Goal: Book appointment/travel/reservation

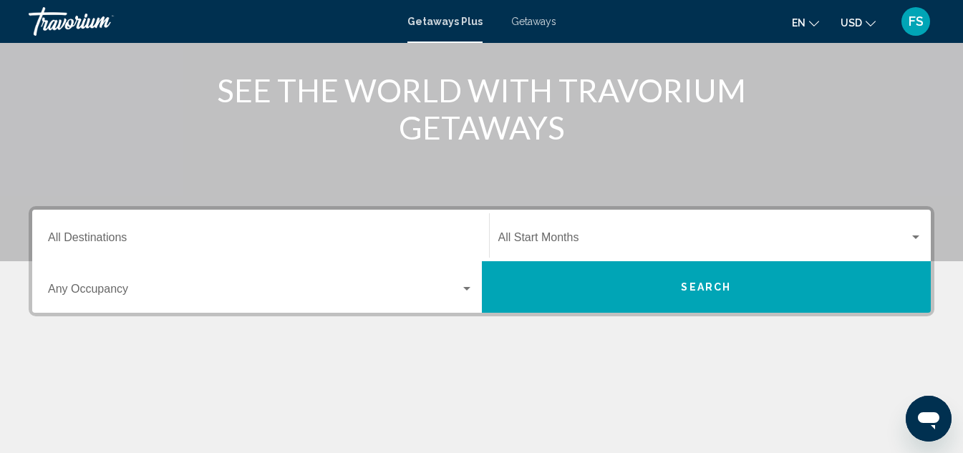
scroll to position [143, 0]
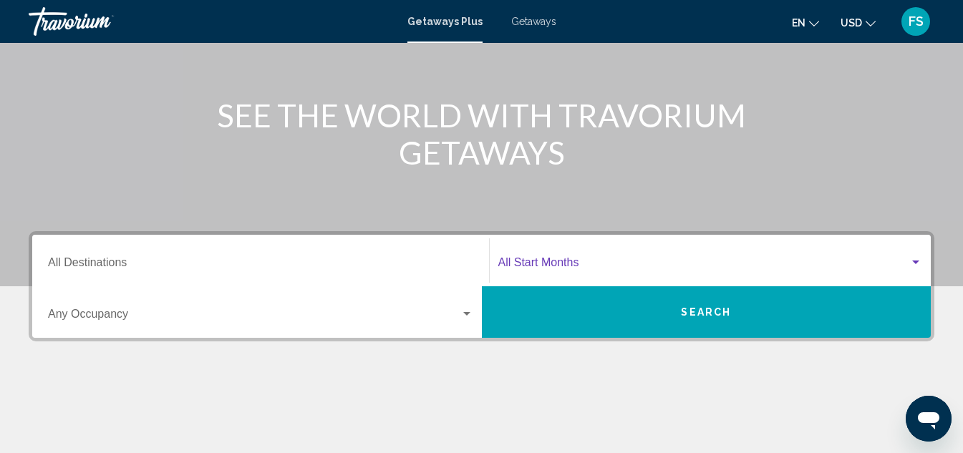
click at [914, 258] on div "Search widget" at bounding box center [916, 262] width 13 height 11
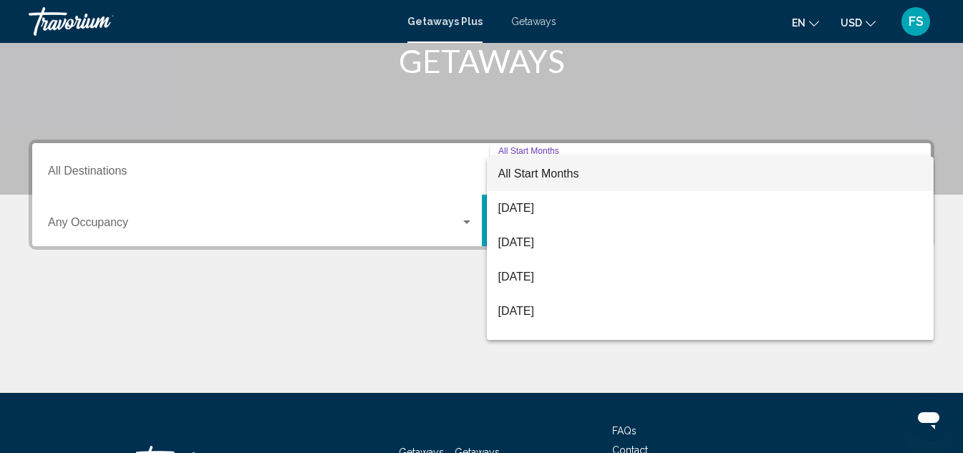
scroll to position [328, 0]
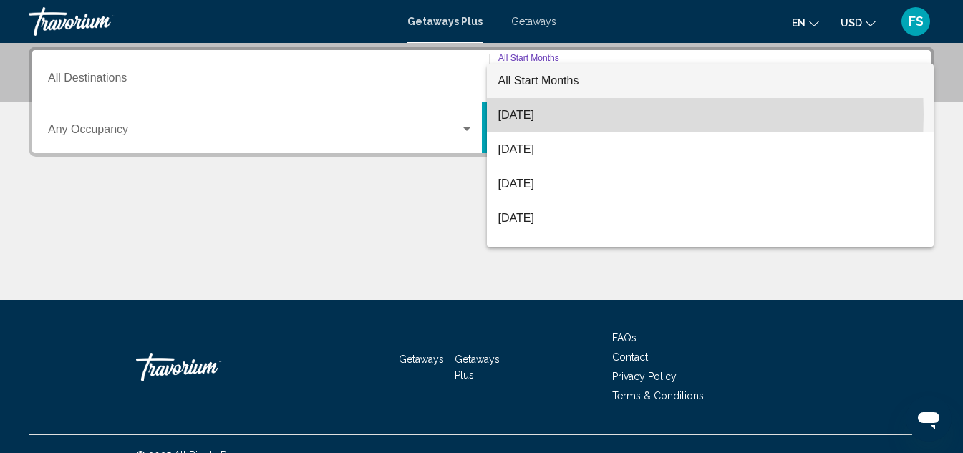
click at [524, 114] on span "[DATE]" at bounding box center [711, 115] width 425 height 34
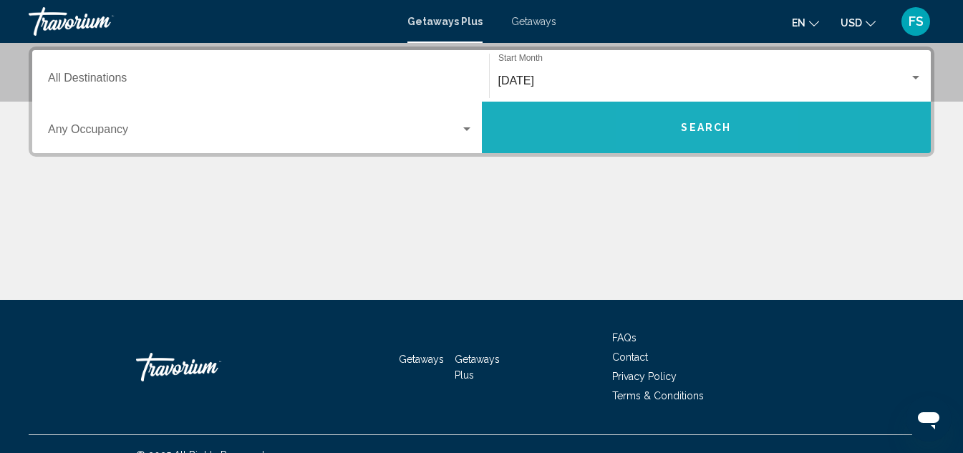
click at [683, 123] on span "Search" at bounding box center [706, 127] width 50 height 11
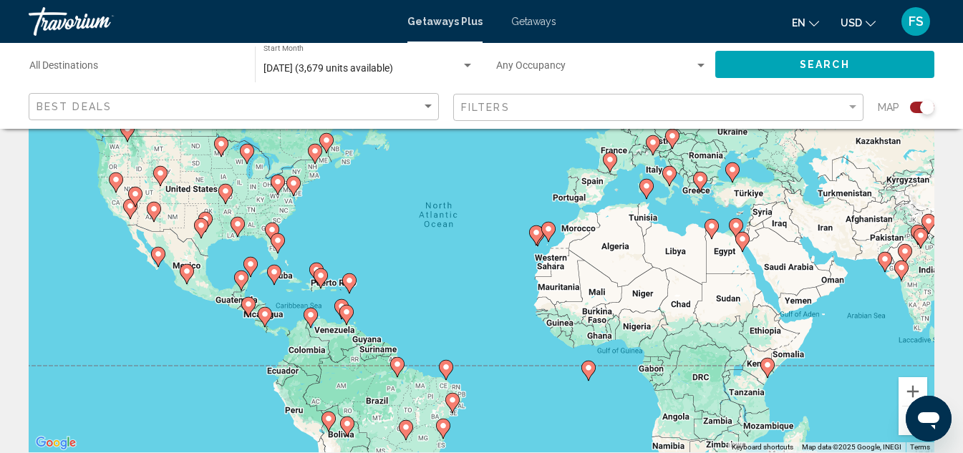
scroll to position [143, 0]
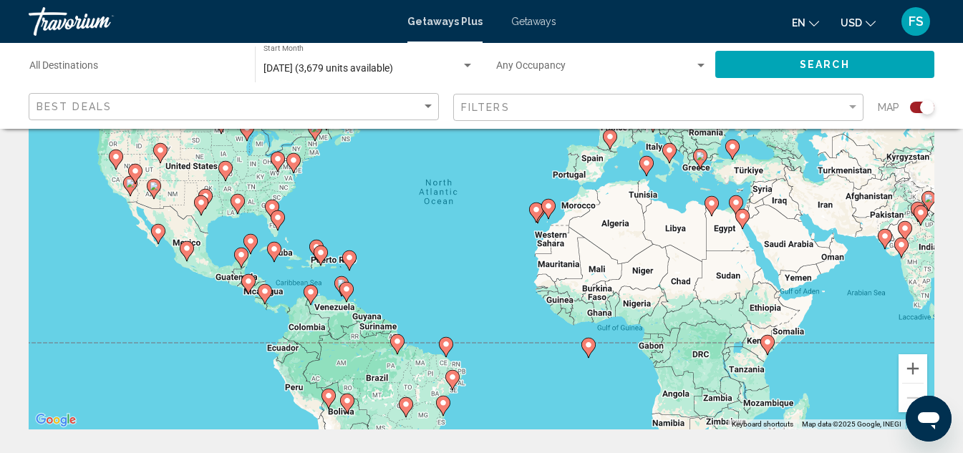
click at [115, 158] on image "Main content" at bounding box center [116, 157] width 9 height 9
type input "**********"
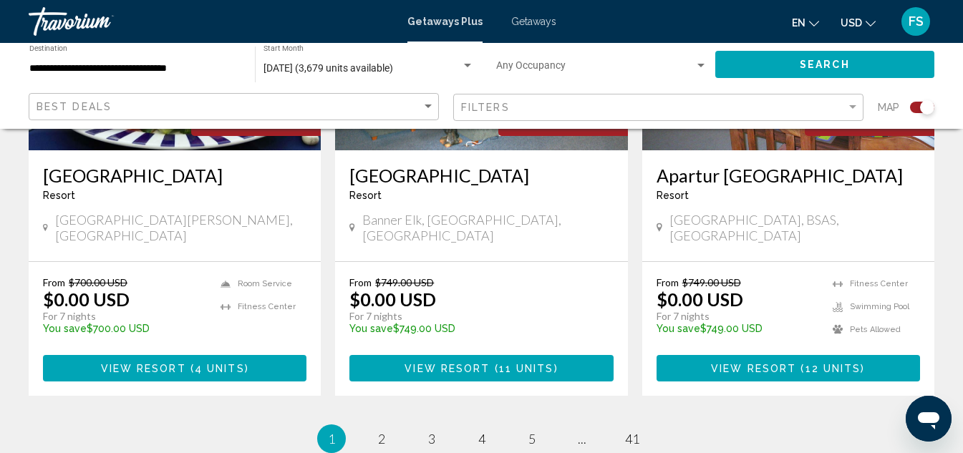
scroll to position [2364, 0]
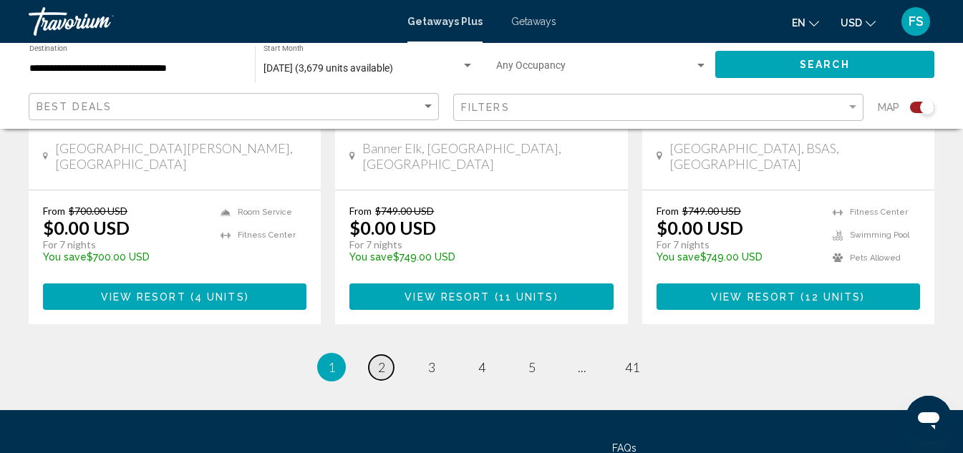
click at [384, 360] on span "2" at bounding box center [381, 368] width 7 height 16
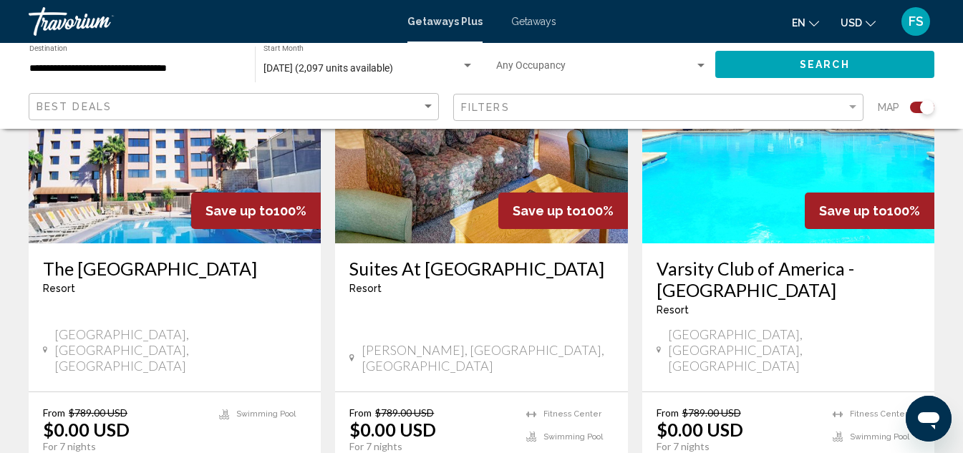
scroll to position [645, 0]
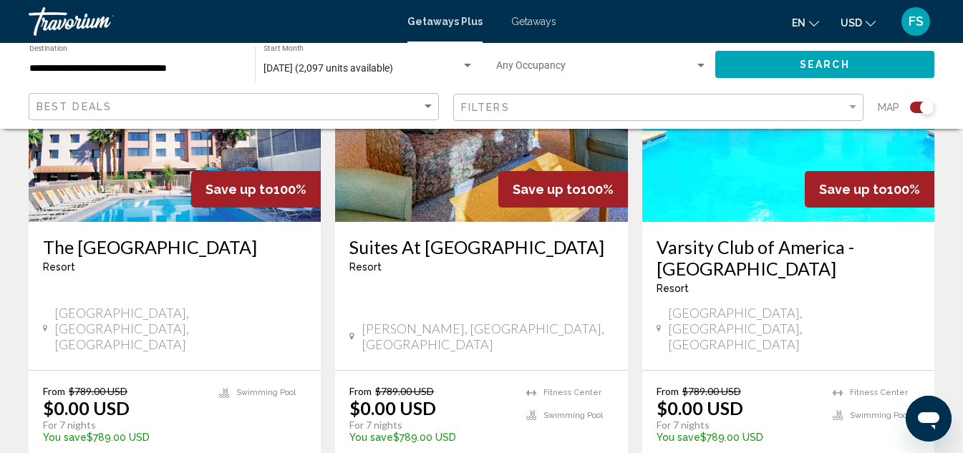
click at [139, 192] on img "Main content" at bounding box center [175, 107] width 292 height 229
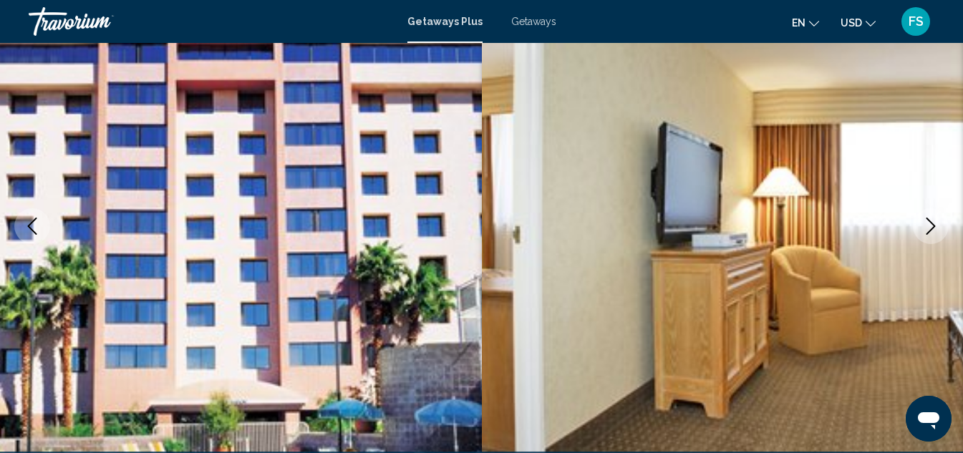
scroll to position [229, 0]
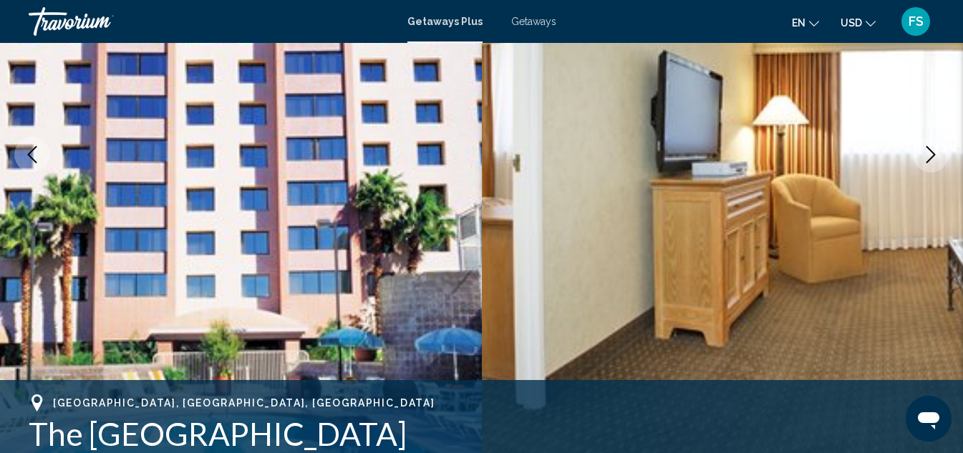
click at [931, 153] on icon "Next image" at bounding box center [931, 154] width 17 height 17
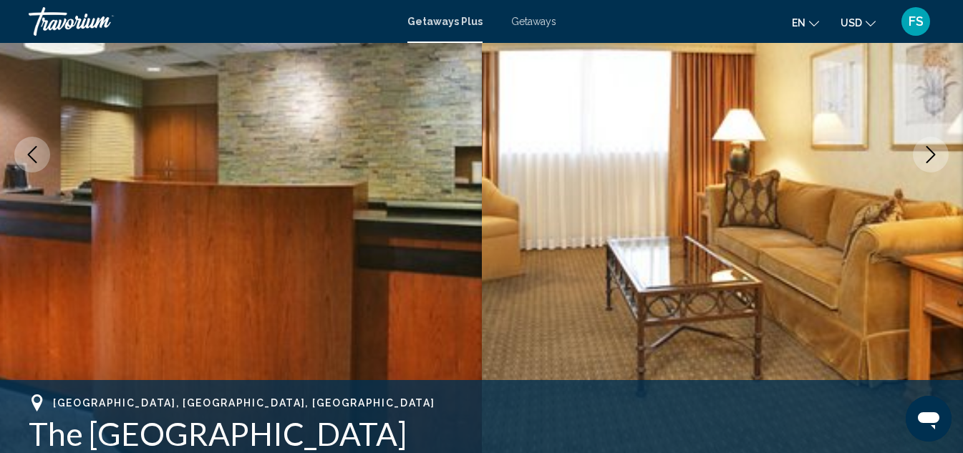
click at [931, 153] on icon "Next image" at bounding box center [931, 154] width 17 height 17
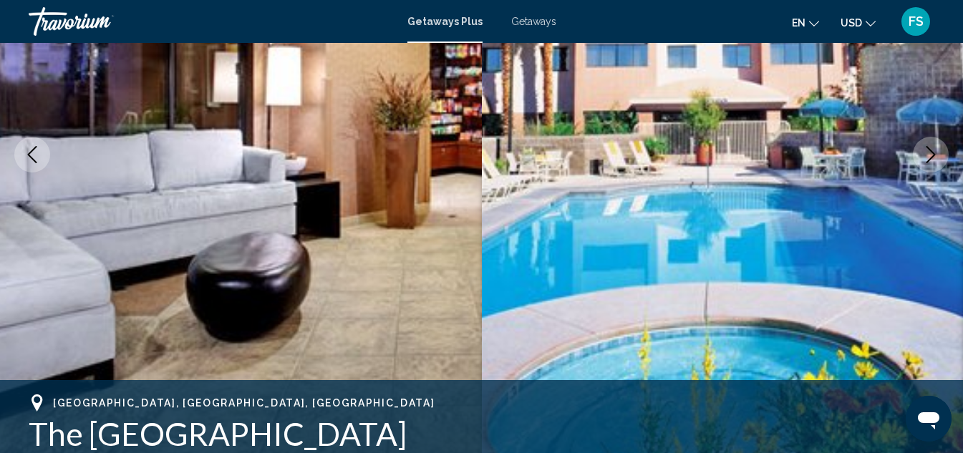
click at [931, 153] on icon "Next image" at bounding box center [931, 154] width 17 height 17
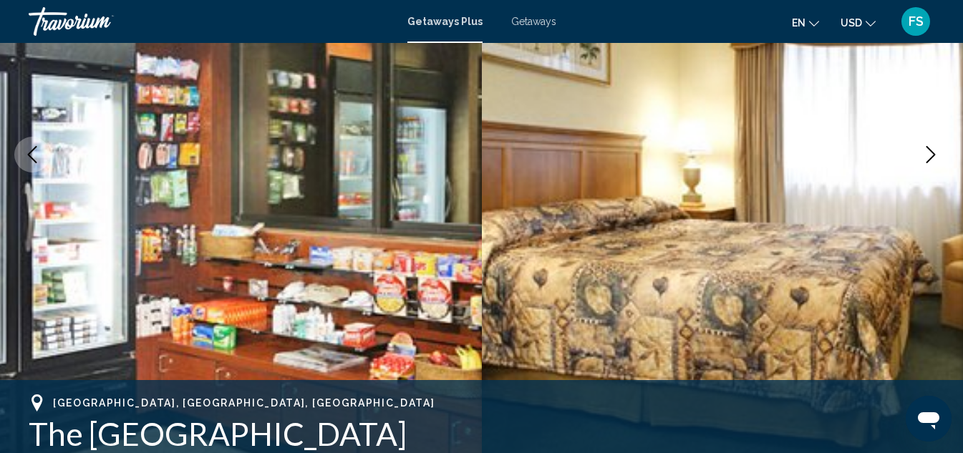
click at [931, 153] on icon "Next image" at bounding box center [931, 154] width 17 height 17
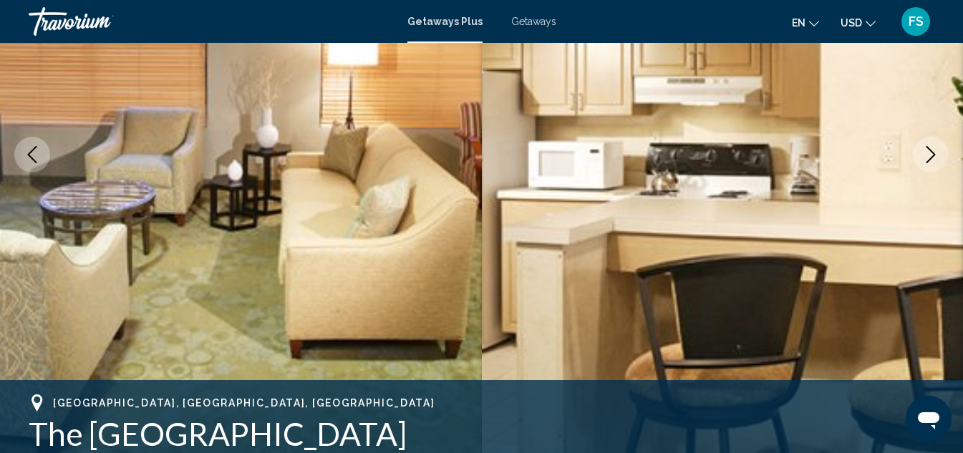
click at [931, 153] on icon "Next image" at bounding box center [931, 154] width 17 height 17
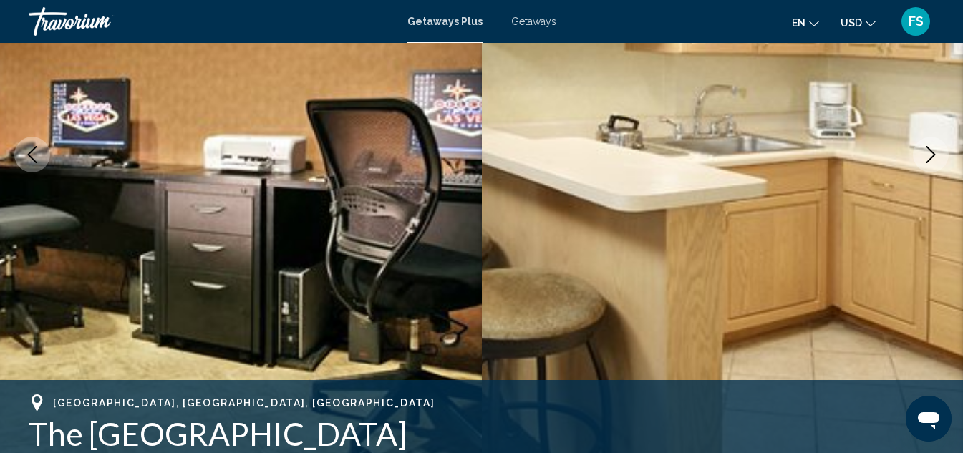
click at [931, 153] on icon "Next image" at bounding box center [931, 154] width 17 height 17
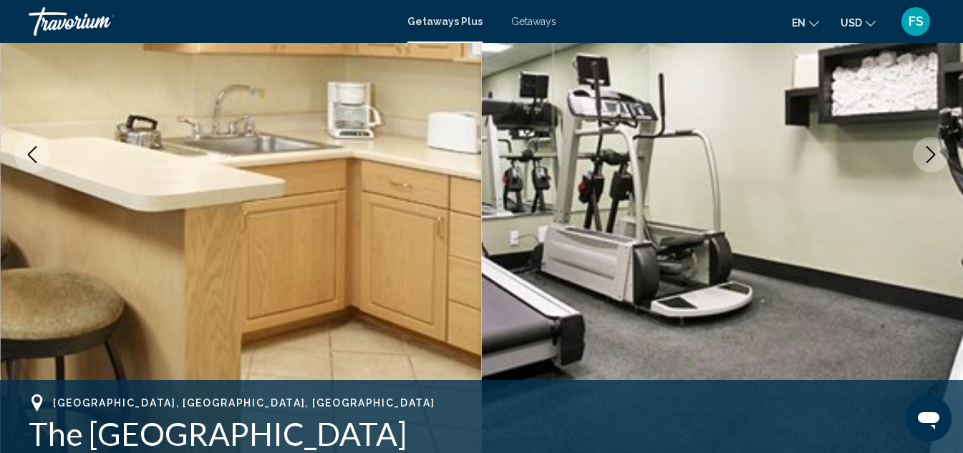
click at [931, 153] on icon "Next image" at bounding box center [931, 154] width 17 height 17
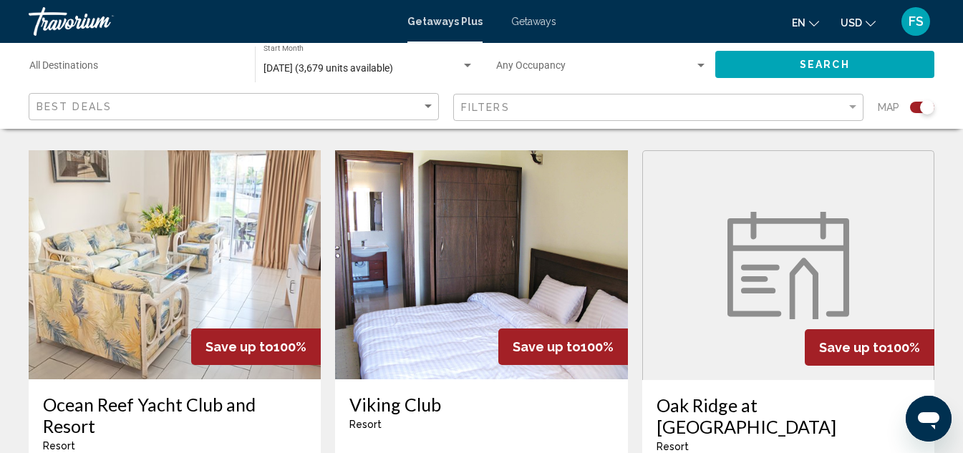
scroll to position [1003, 0]
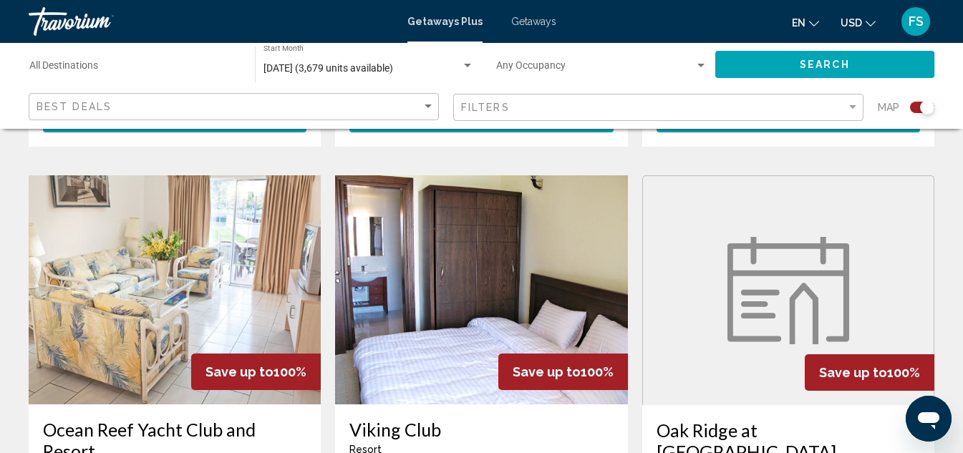
click at [217, 282] on img "Main content" at bounding box center [175, 290] width 292 height 229
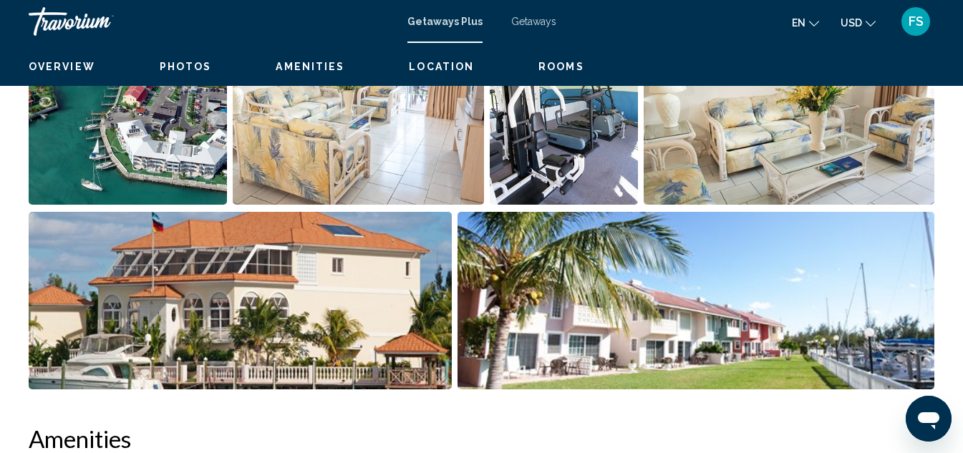
scroll to position [157, 0]
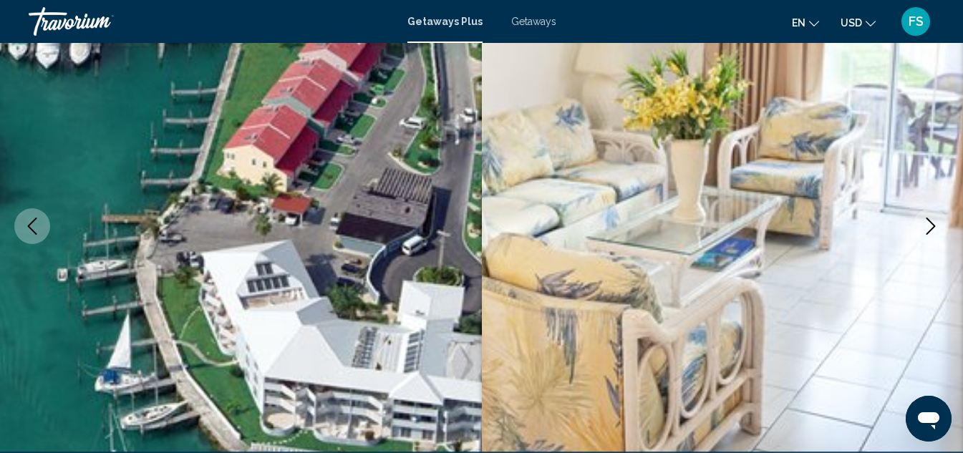
click at [931, 221] on icon "Next image" at bounding box center [931, 226] width 9 height 17
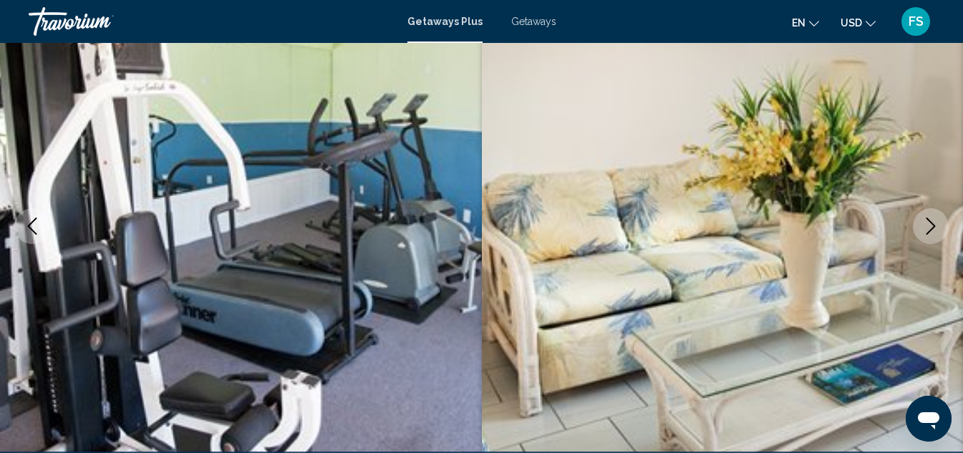
click at [931, 221] on icon "Next image" at bounding box center [931, 226] width 9 height 17
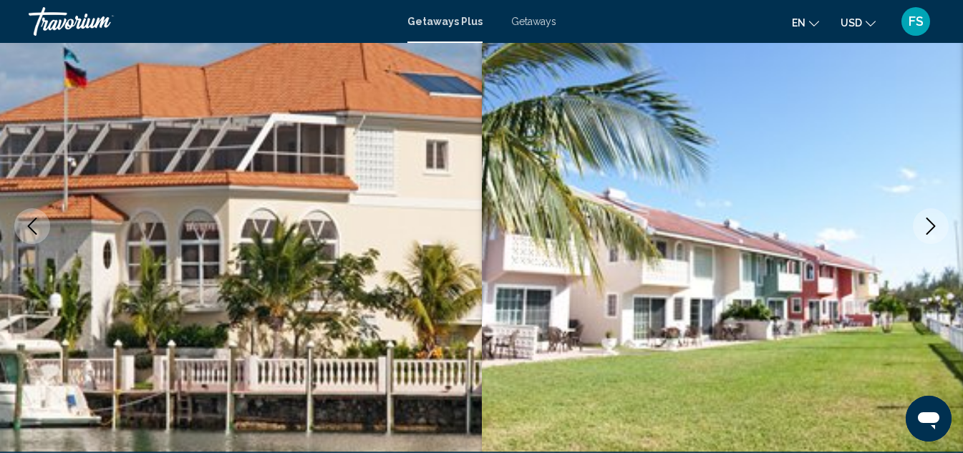
click at [931, 221] on icon "Next image" at bounding box center [931, 226] width 9 height 17
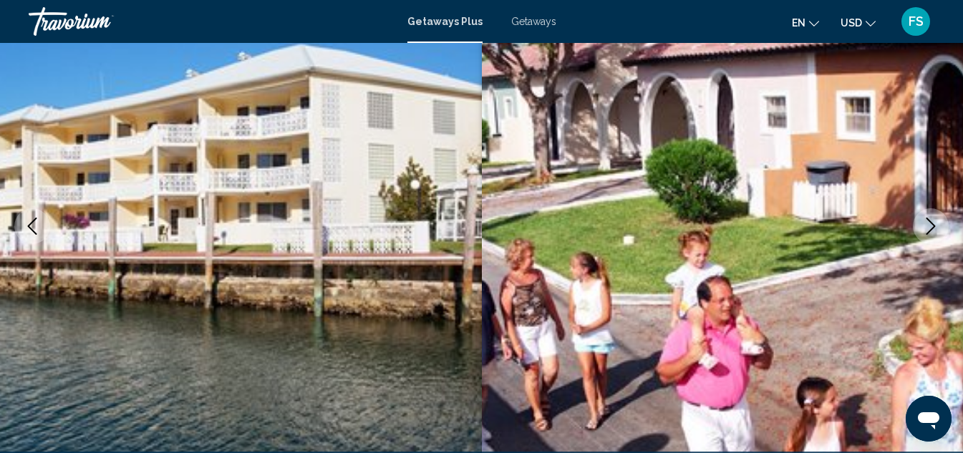
click at [931, 221] on icon "Next image" at bounding box center [931, 226] width 9 height 17
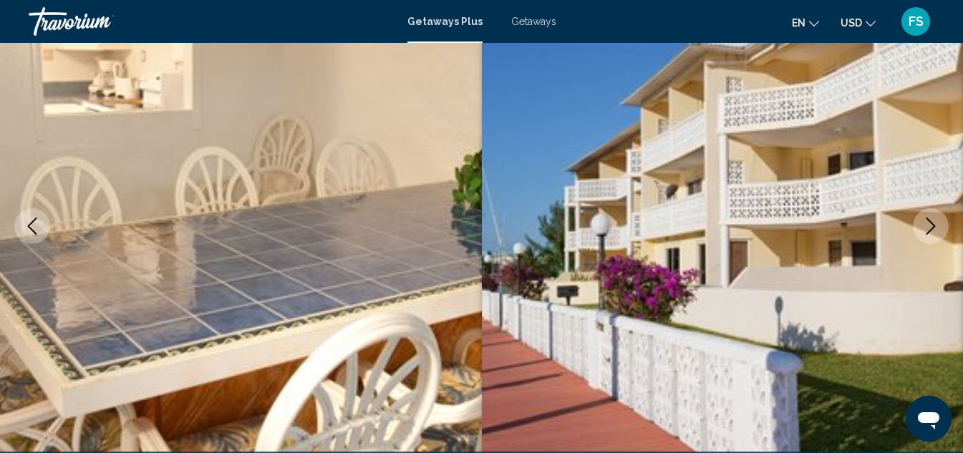
click at [931, 221] on icon "Next image" at bounding box center [931, 226] width 9 height 17
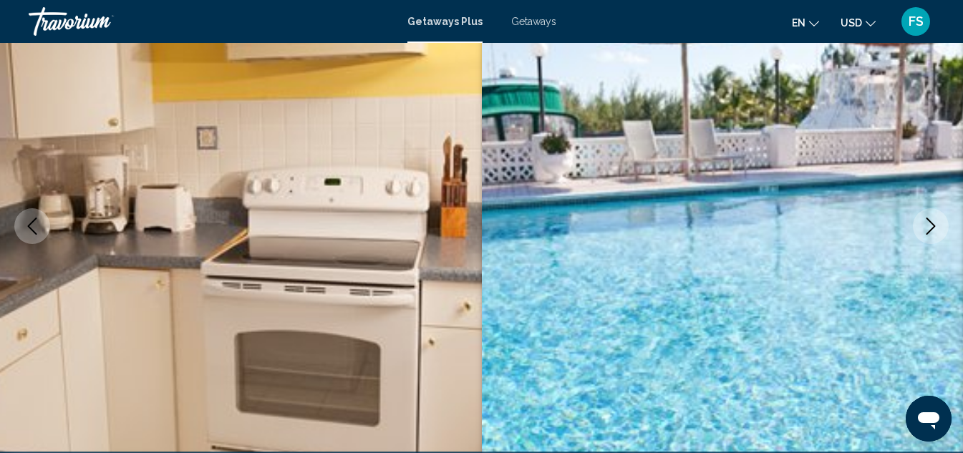
click at [931, 221] on icon "Next image" at bounding box center [931, 226] width 9 height 17
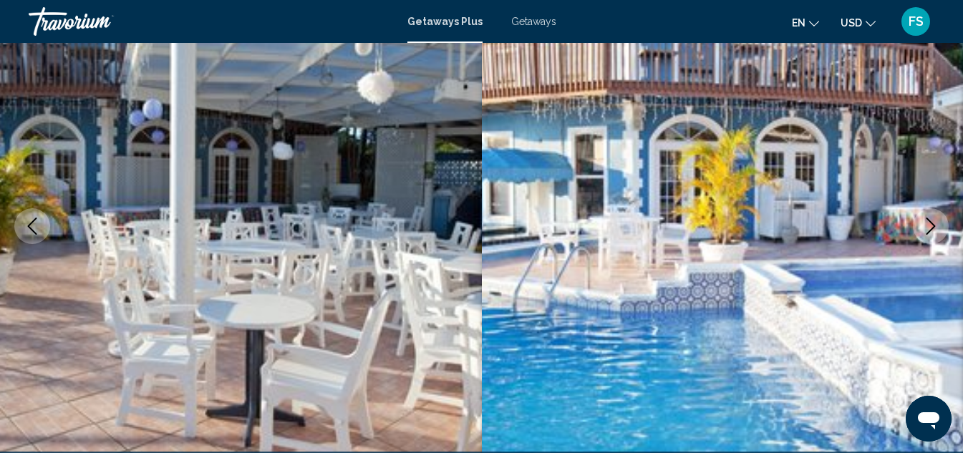
click at [931, 221] on icon "Next image" at bounding box center [931, 226] width 9 height 17
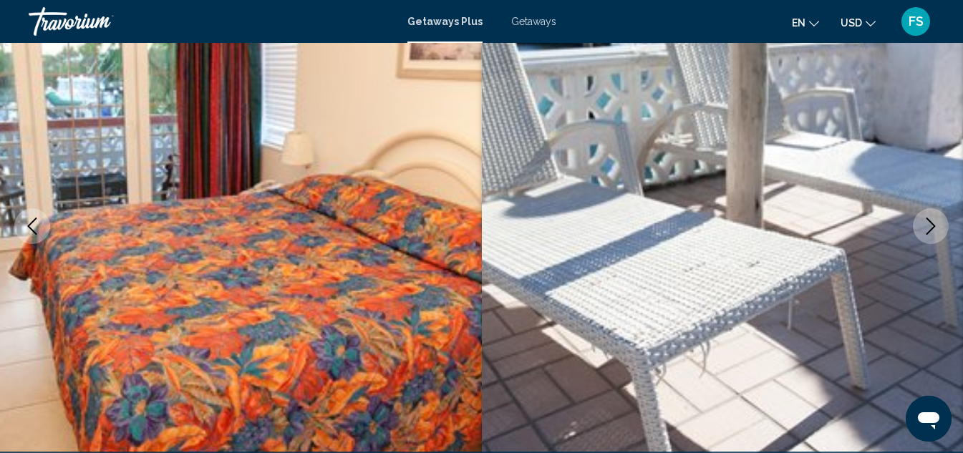
click at [931, 221] on icon "Next image" at bounding box center [931, 226] width 9 height 17
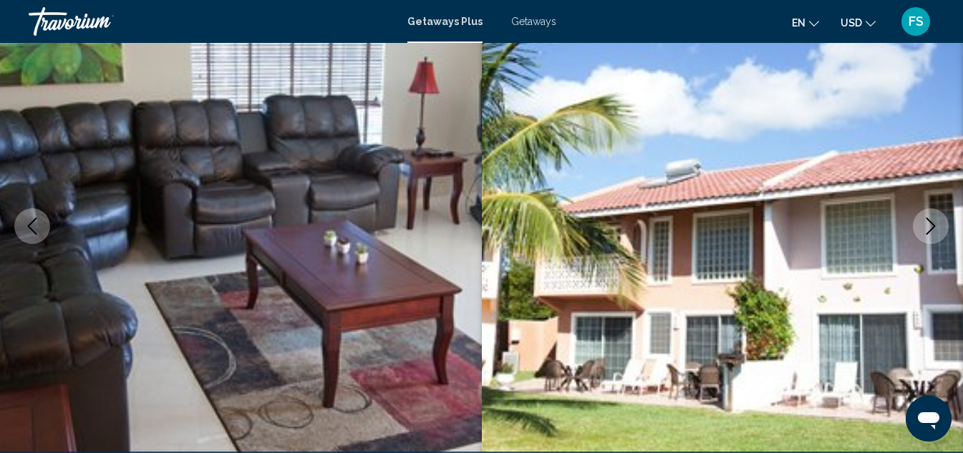
click at [931, 221] on icon "Next image" at bounding box center [931, 226] width 9 height 17
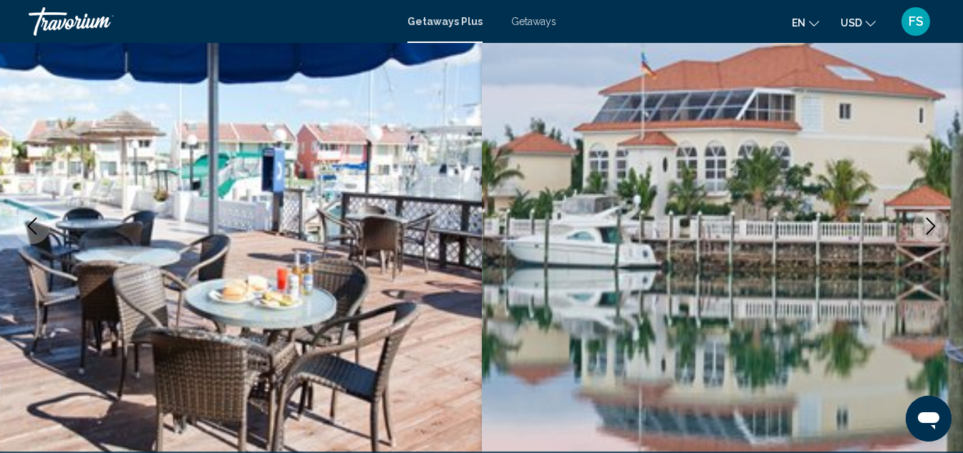
click at [931, 221] on icon "Next image" at bounding box center [931, 226] width 9 height 17
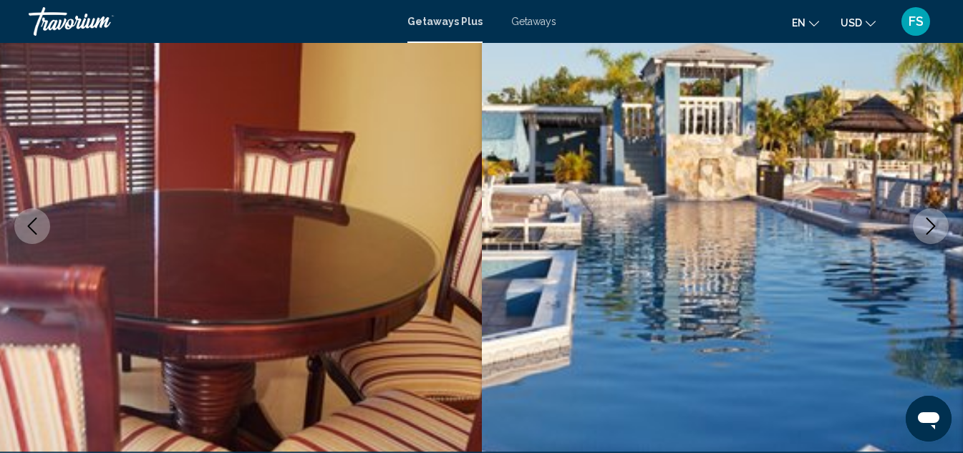
click at [931, 221] on icon "Next image" at bounding box center [931, 226] width 9 height 17
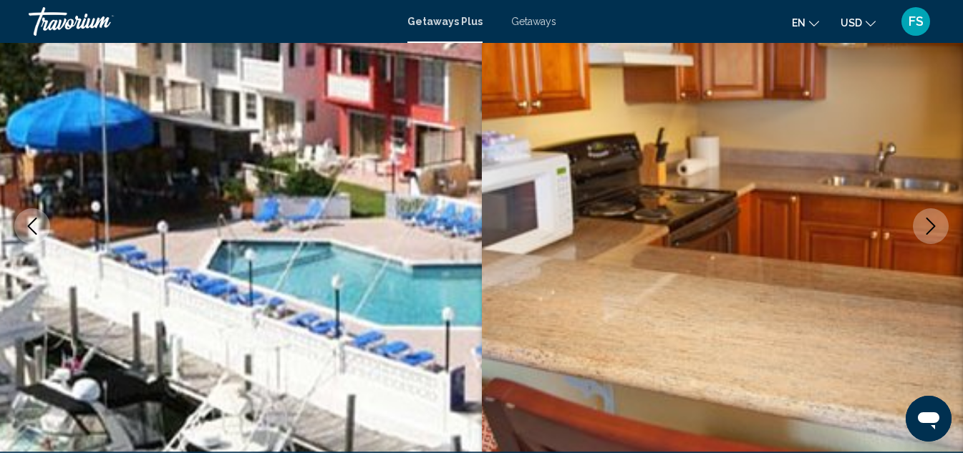
click at [931, 221] on icon "Next image" at bounding box center [931, 226] width 9 height 17
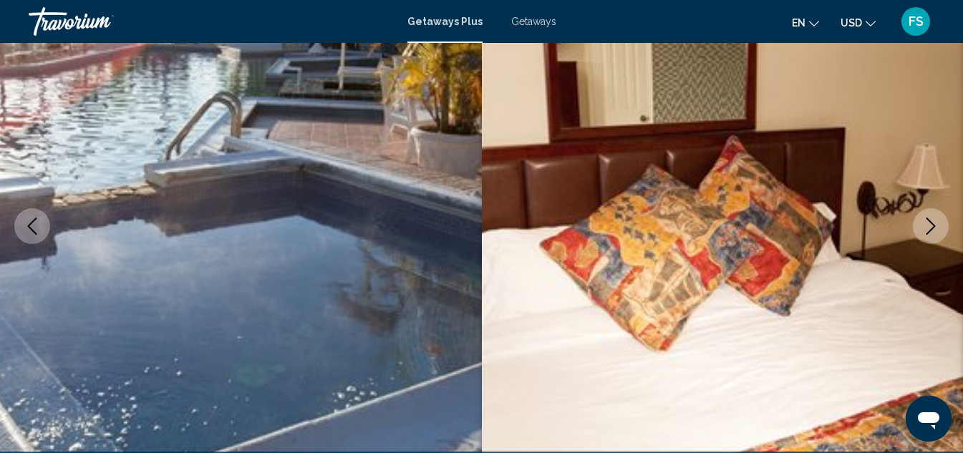
click at [931, 221] on icon "Next image" at bounding box center [931, 226] width 9 height 17
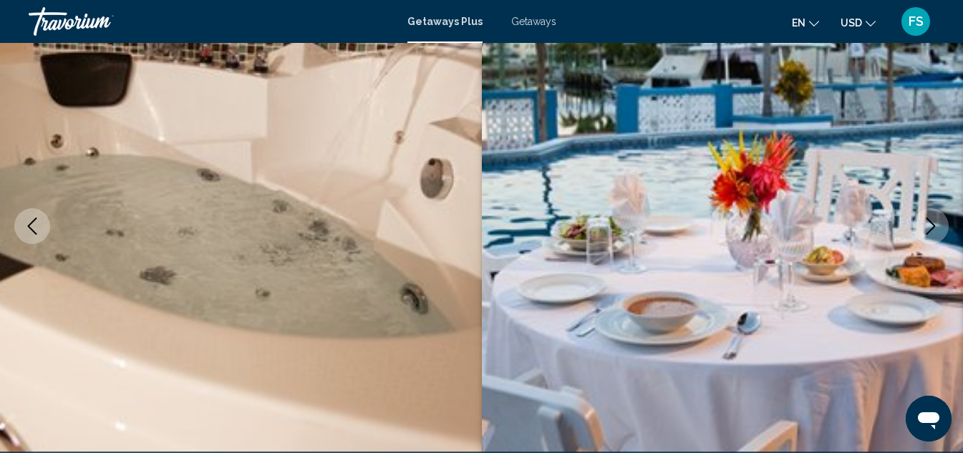
click at [931, 221] on icon "Next image" at bounding box center [931, 226] width 9 height 17
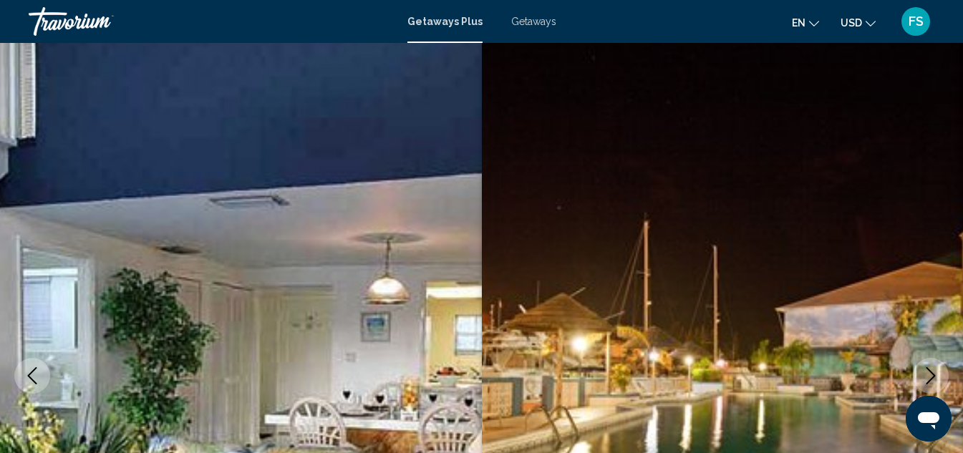
scroll to position [0, 0]
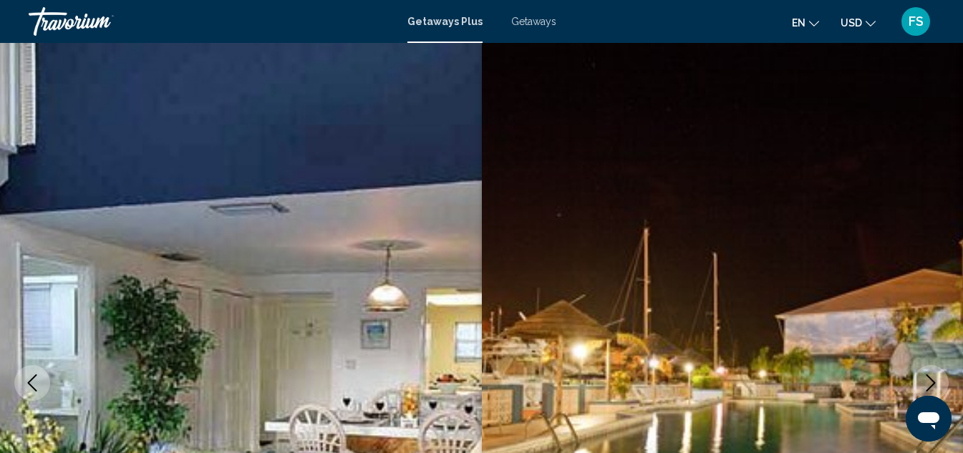
click at [529, 19] on span "Getaways" at bounding box center [533, 21] width 45 height 11
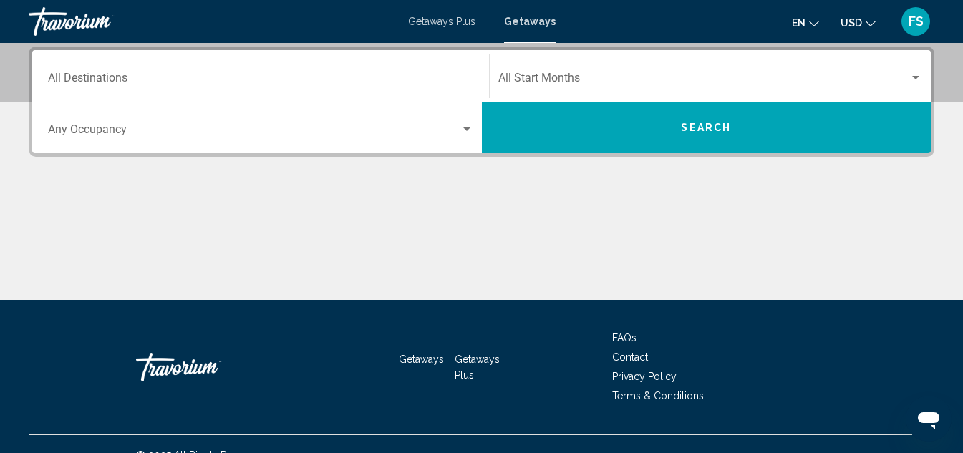
scroll to position [350, 0]
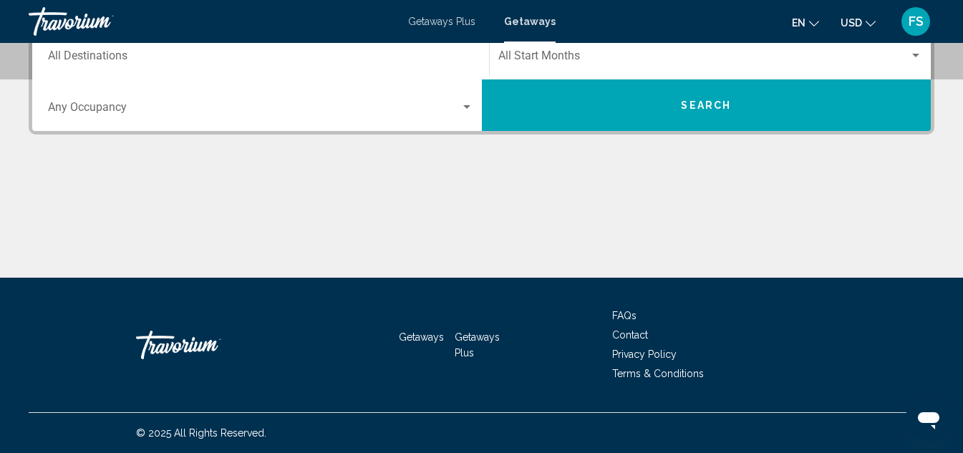
click at [732, 65] on div "Start Month All Start Months" at bounding box center [711, 54] width 425 height 45
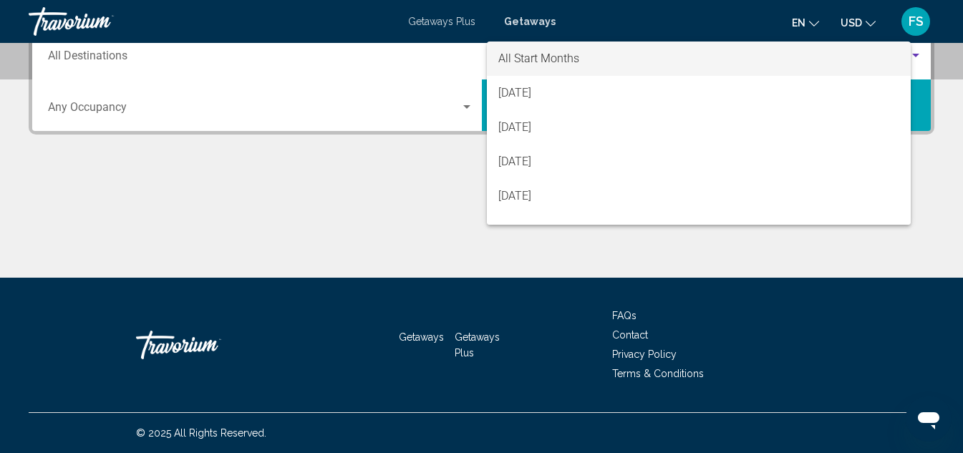
scroll to position [328, 0]
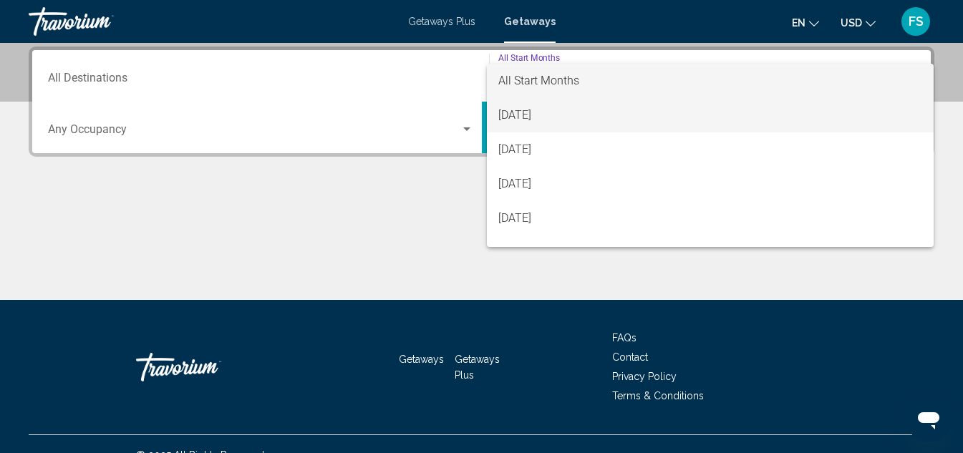
click at [554, 114] on span "[DATE]" at bounding box center [711, 115] width 425 height 34
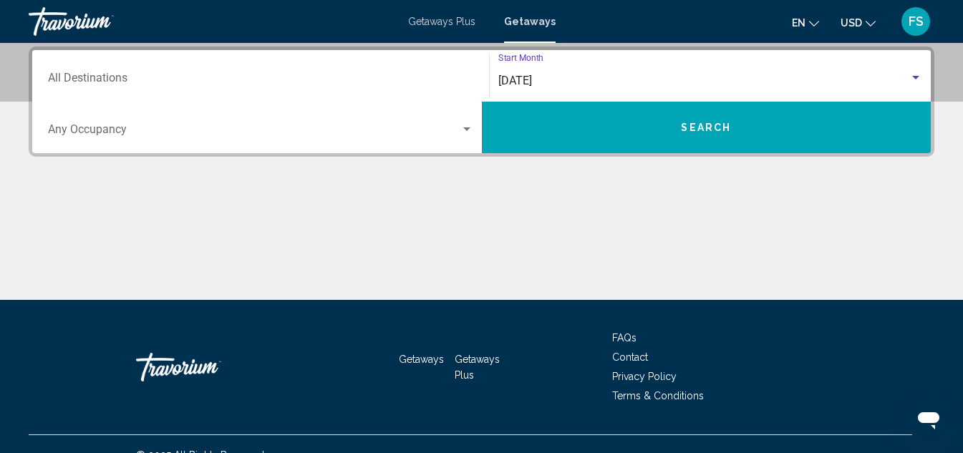
click at [698, 122] on span "Search" at bounding box center [706, 127] width 50 height 11
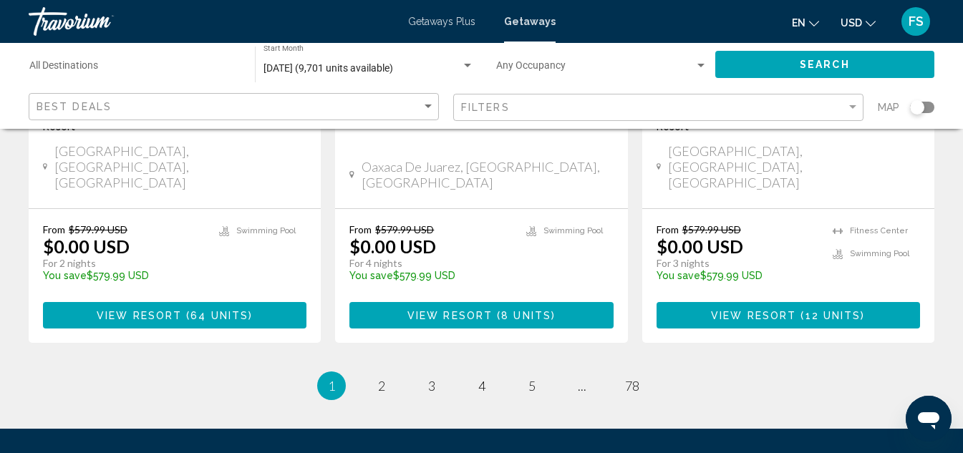
scroll to position [2006, 0]
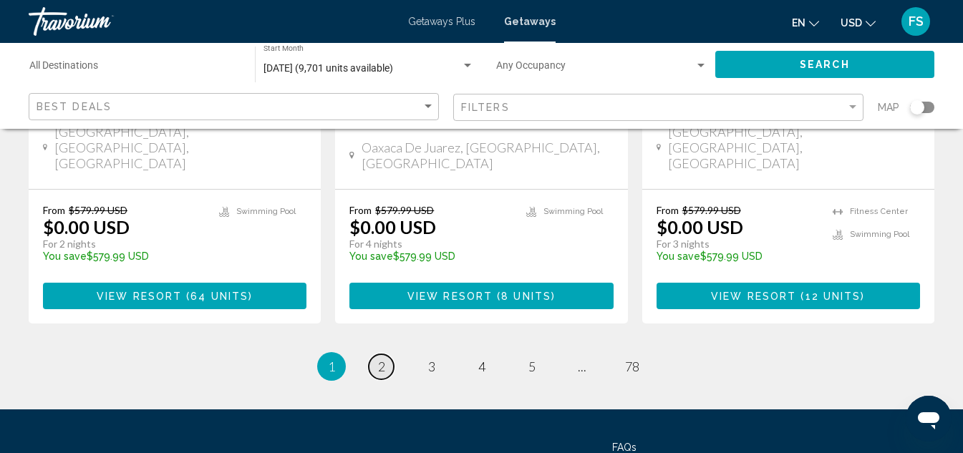
click at [387, 355] on link "page 2" at bounding box center [381, 367] width 25 height 25
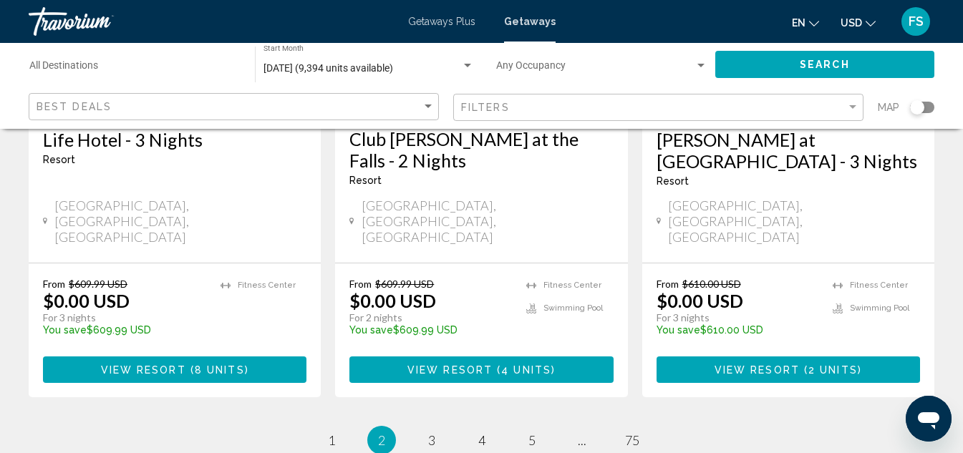
scroll to position [2006, 0]
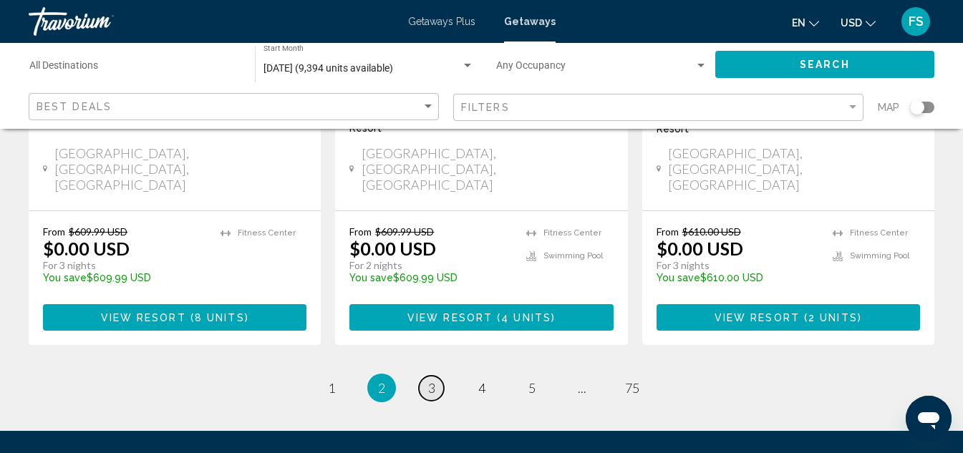
click at [435, 380] on span "3" at bounding box center [431, 388] width 7 height 16
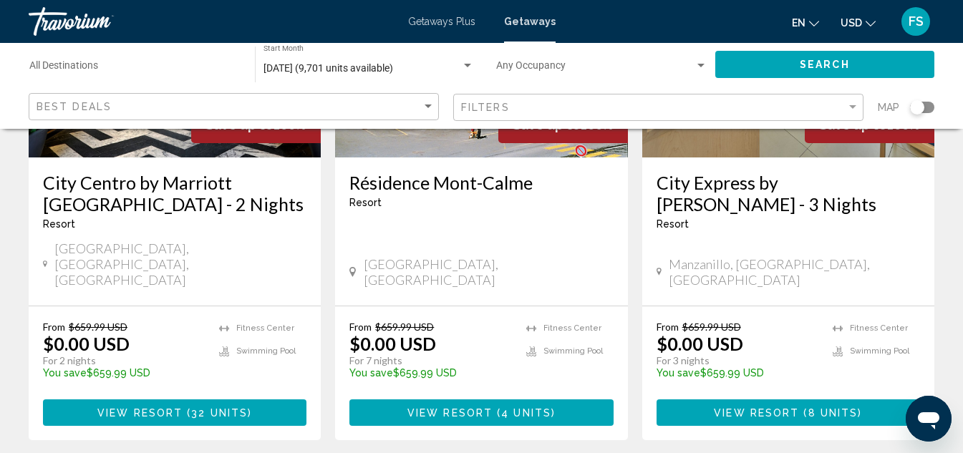
scroll to position [1934, 0]
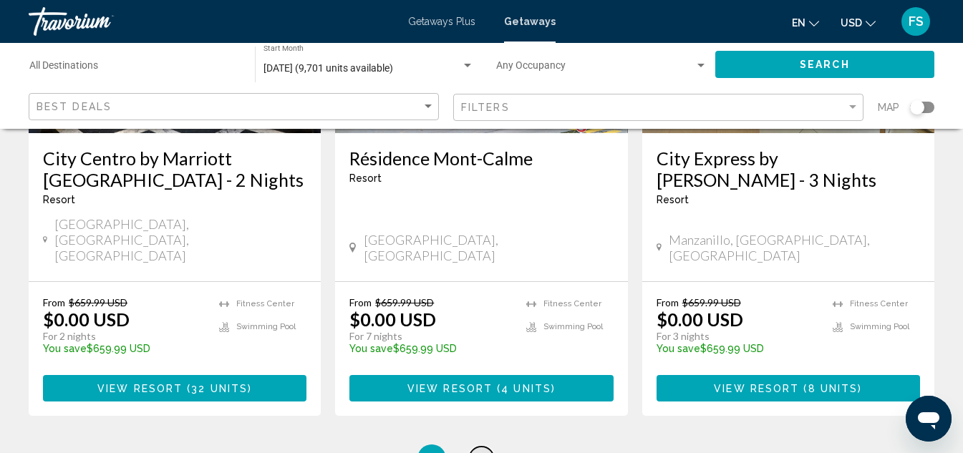
click at [475, 447] on link "page 4" at bounding box center [481, 459] width 25 height 25
